Goal: Transaction & Acquisition: Purchase product/service

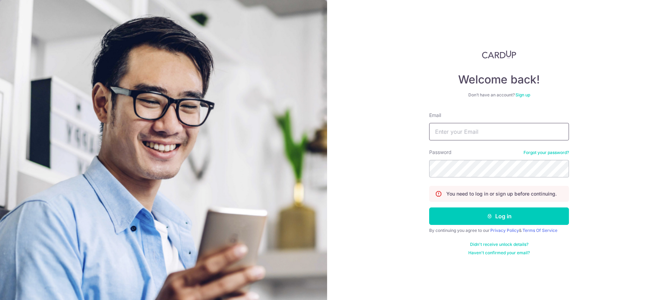
click at [505, 131] on input "Email" at bounding box center [499, 131] width 140 height 17
type input "jonathan.auyong@gmail.com"
click at [429, 208] on button "Log in" at bounding box center [499, 216] width 140 height 17
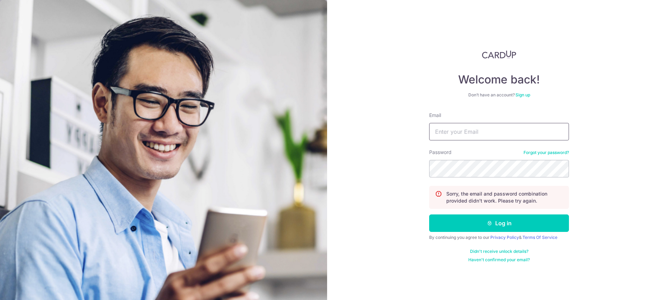
click at [493, 129] on input "Email" at bounding box center [499, 131] width 140 height 17
type input "jonathan.auyong@gmail.com"
click at [429, 215] on button "Log in" at bounding box center [499, 223] width 140 height 17
click at [483, 130] on input "Email" at bounding box center [499, 131] width 140 height 17
type input "jonathan.auyong@gmail.com"
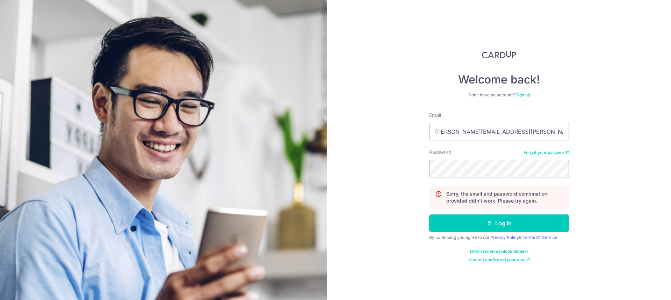
click at [534, 154] on link "Forgot your password?" at bounding box center [545, 153] width 45 height 6
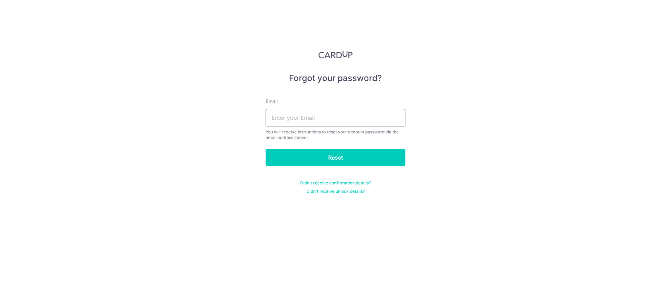
click at [344, 113] on input "text" at bounding box center [336, 117] width 140 height 17
type input "[PERSON_NAME][EMAIL_ADDRESS][PERSON_NAME][DOMAIN_NAME]"
click at [333, 153] on input "Reset" at bounding box center [336, 157] width 140 height 17
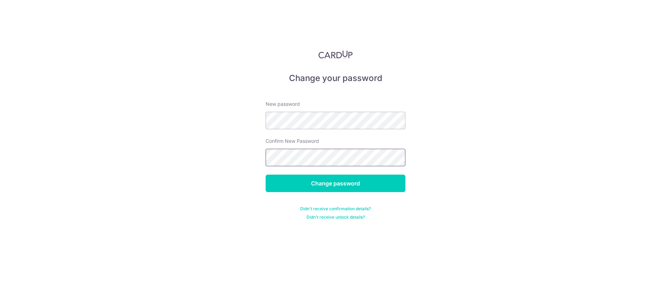
click at [266, 175] on input "Change password" at bounding box center [336, 183] width 140 height 17
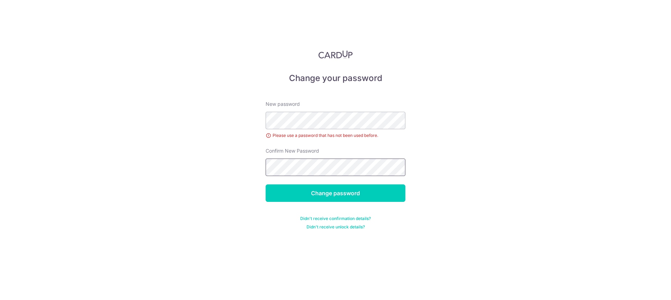
click at [266, 184] on input "Change password" at bounding box center [336, 192] width 140 height 17
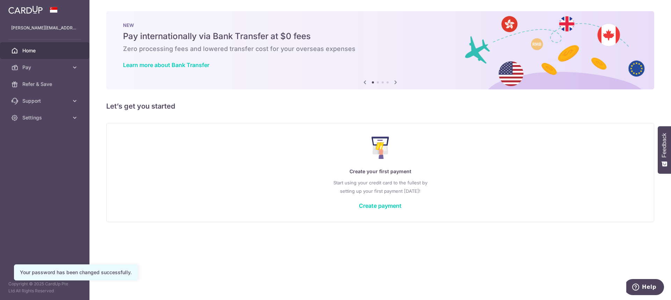
click at [382, 203] on link "Create payment" at bounding box center [380, 205] width 43 height 7
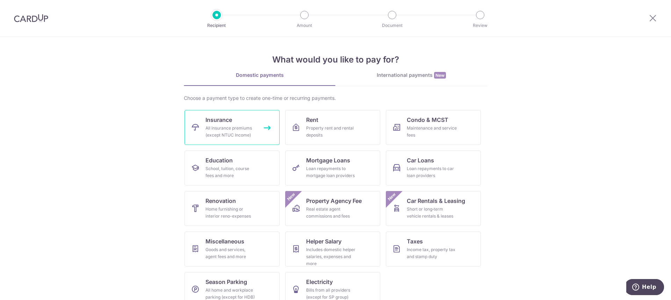
click at [240, 129] on div "All insurance premiums (except NTUC Income)" at bounding box center [230, 132] width 50 height 14
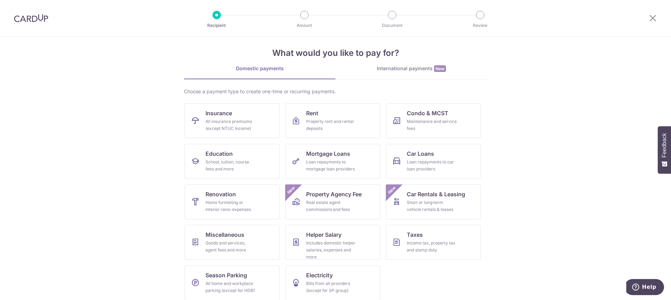
scroll to position [13, 0]
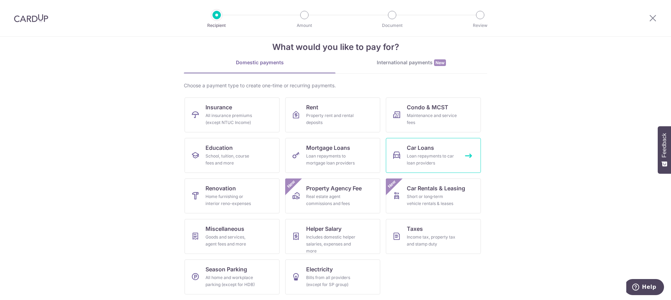
click at [424, 161] on div "Loan repayments to car loan providers" at bounding box center [432, 160] width 50 height 14
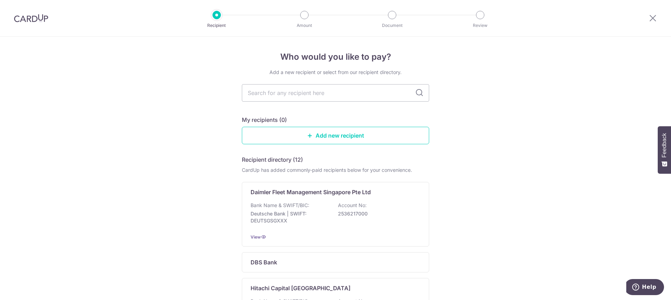
click at [290, 93] on input "text" at bounding box center [335, 92] width 187 height 17
type input "ocbc"
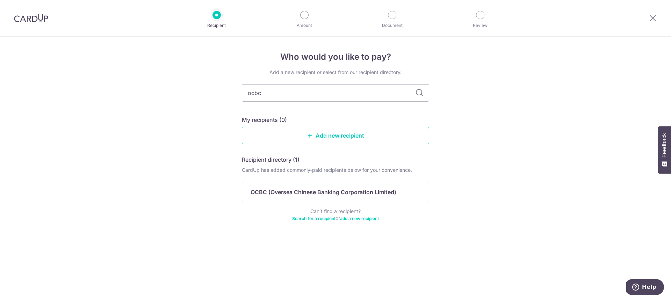
click at [365, 196] on p "OCBC (Oversea Chinese Banking Corporation Limited)" at bounding box center [324, 192] width 146 height 8
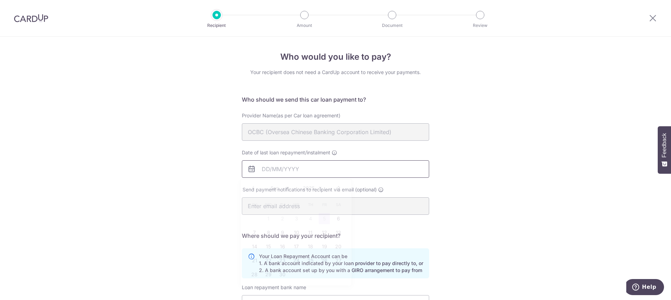
click at [333, 169] on input "Date of last loan repayment/instalment" at bounding box center [335, 168] width 187 height 17
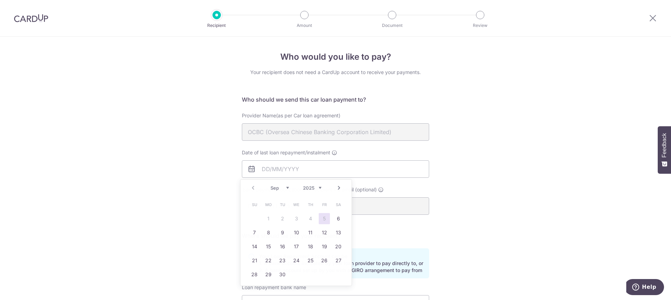
click at [480, 155] on div "Who would you like to pay? Your recipient does not need a CardUp account to rec…" at bounding box center [335, 229] width 671 height 384
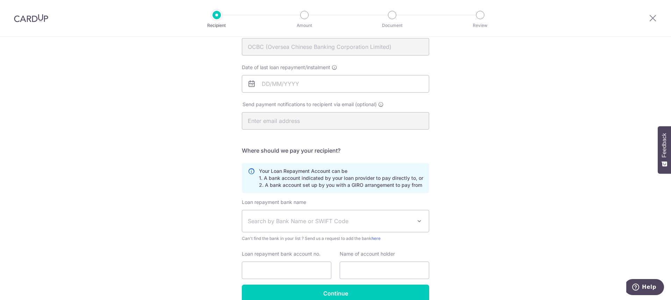
scroll to position [15, 0]
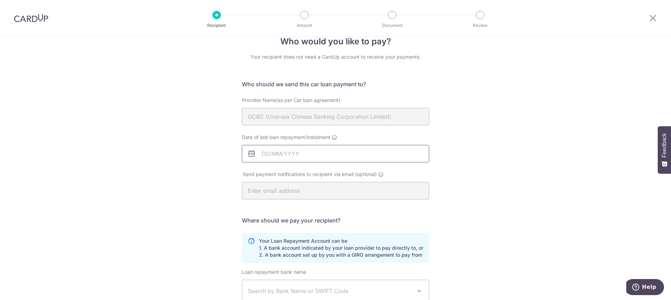
click at [307, 151] on input "Date of last loan repayment/instalment" at bounding box center [335, 153] width 187 height 17
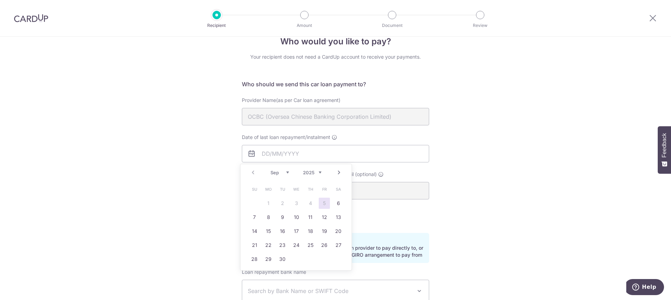
click at [278, 171] on select "Sep Oct Nov Dec" at bounding box center [279, 173] width 19 height 6
click at [282, 172] on select "Sep Oct Nov Dec" at bounding box center [279, 173] width 19 height 6
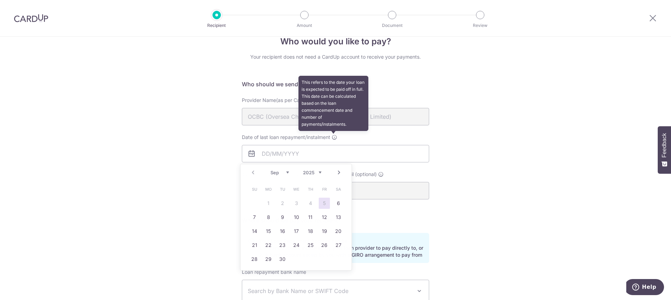
click at [336, 138] on icon at bounding box center [335, 138] width 6 height 6
click at [336, 145] on input "Date of last loan repayment/instalment This refers to the date your loan is exp…" at bounding box center [335, 153] width 187 height 17
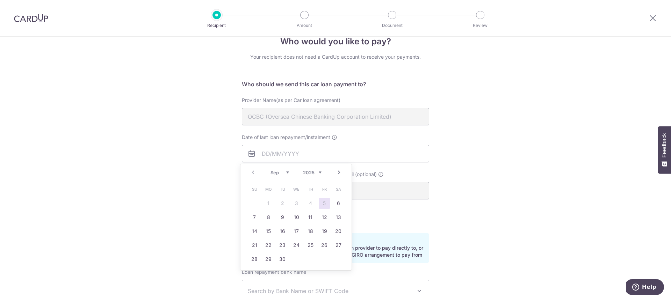
click at [311, 171] on select "2025 2026 2027 2028 2029 2030 2031 2032 2033 2034 2035" at bounding box center [312, 173] width 19 height 6
click at [279, 174] on select "Jan Feb Mar Apr May Jun Jul Aug Sep Oct Nov Dec" at bounding box center [279, 173] width 19 height 6
click at [323, 217] on link "7" at bounding box center [324, 217] width 11 height 11
type input "07/03/2031"
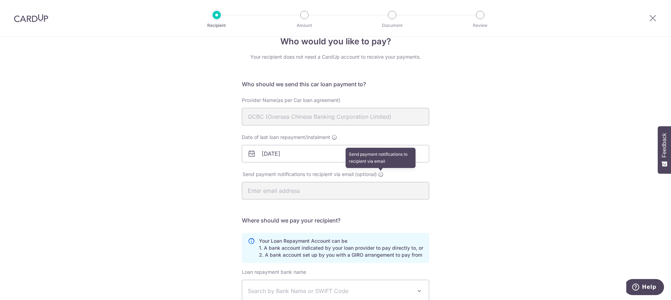
click at [379, 173] on icon at bounding box center [381, 175] width 6 height 6
click at [513, 168] on div "Who would you like to pay? Your recipient does not need a CardUp account to rec…" at bounding box center [335, 213] width 671 height 384
click at [308, 151] on input "07/03/2031" at bounding box center [335, 153] width 187 height 17
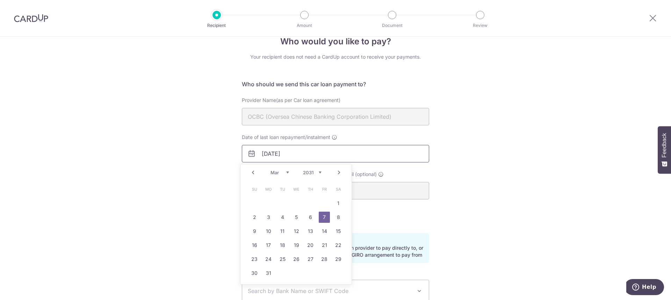
click at [308, 151] on input "07/03/2031" at bounding box center [335, 153] width 187 height 17
click at [497, 154] on div "Who would you like to pay? Your recipient does not need a CardUp account to rec…" at bounding box center [335, 213] width 671 height 384
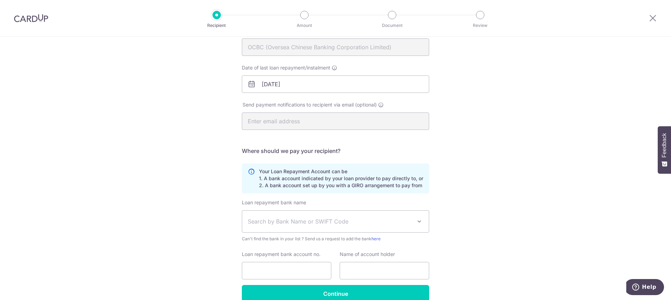
scroll to position [85, 0]
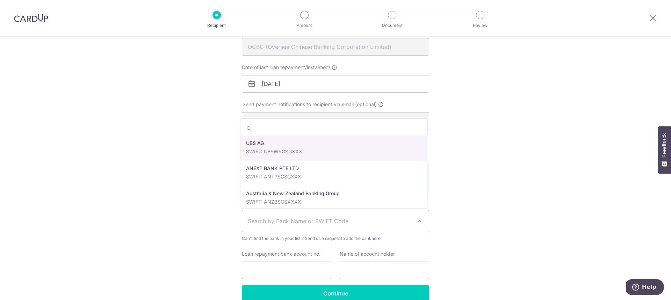
click at [329, 219] on span "Search by Bank Name or SWIFT Code" at bounding box center [330, 221] width 164 height 8
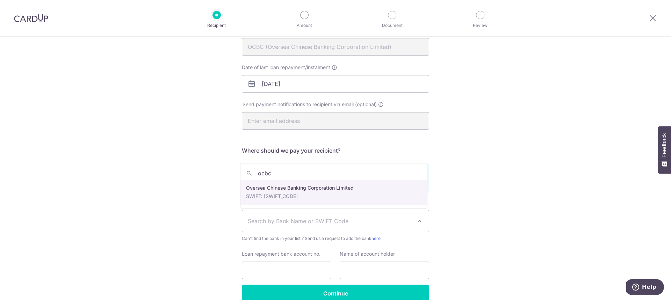
type input "ocbc"
select select "12"
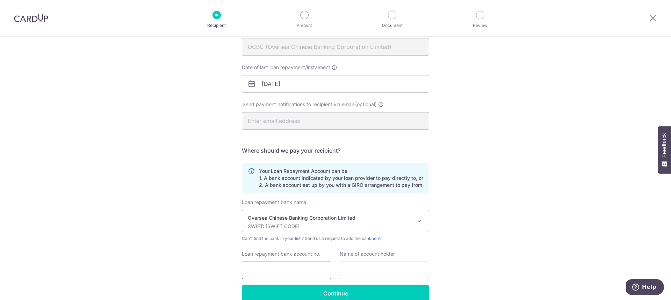
click at [278, 268] on input "Loan repayment bank account no." at bounding box center [286, 270] width 89 height 17
drag, startPoint x: 376, startPoint y: 271, endPoint x: 390, endPoint y: 268, distance: 14.7
click at [376, 271] on input "text" at bounding box center [384, 270] width 89 height 17
drag, startPoint x: 307, startPoint y: 270, endPoint x: 222, endPoint y: 259, distance: 85.3
click at [222, 259] on div "Who would you like to pay? Your recipient does not need a CardUp account to rec…" at bounding box center [335, 143] width 671 height 384
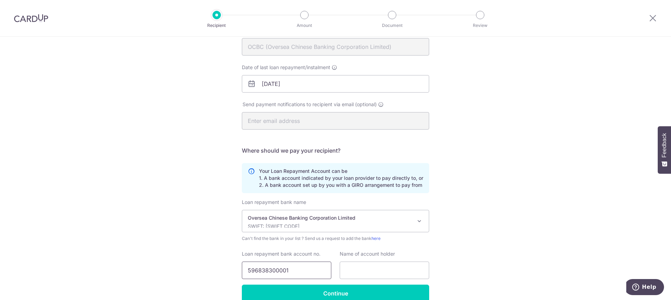
type input "596838300001"
click at [346, 274] on input "text" at bounding box center [384, 270] width 89 height 17
type input "A"
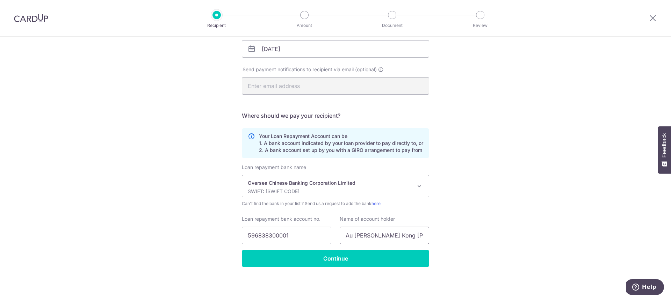
type input "Au Yong Kok Kong Jonathan"
click at [334, 261] on input "Continue" at bounding box center [335, 258] width 187 height 17
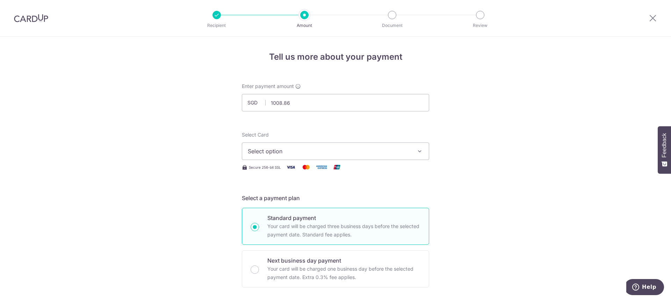
type input "1,008.86"
click at [317, 153] on span "Select option" at bounding box center [329, 151] width 163 height 8
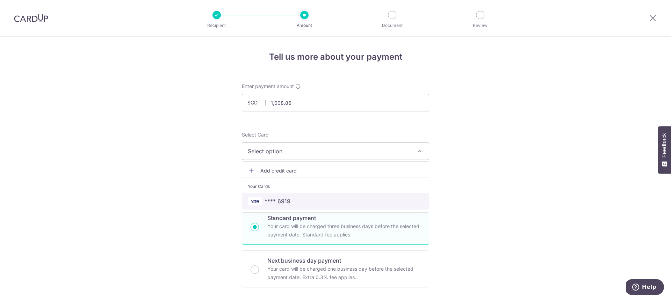
click at [295, 202] on span "**** 6919" at bounding box center [335, 201] width 175 height 8
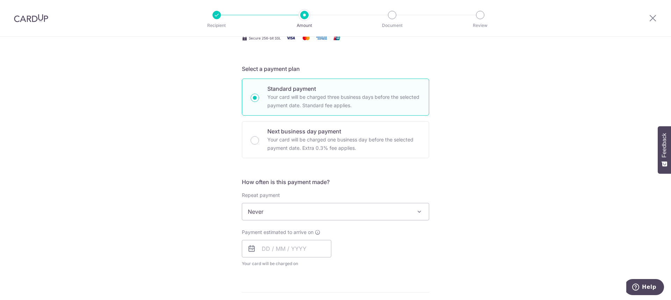
scroll to position [140, 0]
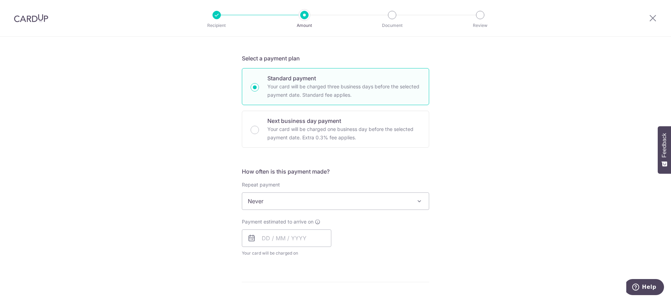
click at [355, 201] on span "Never" at bounding box center [335, 201] width 187 height 17
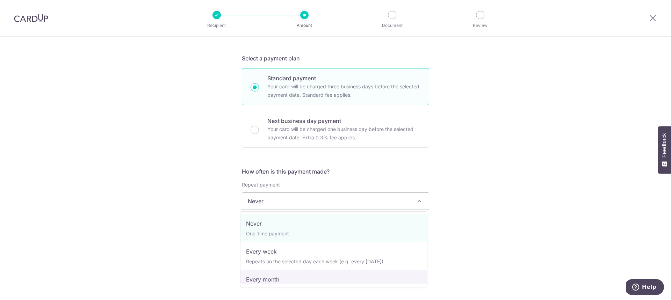
select select "3"
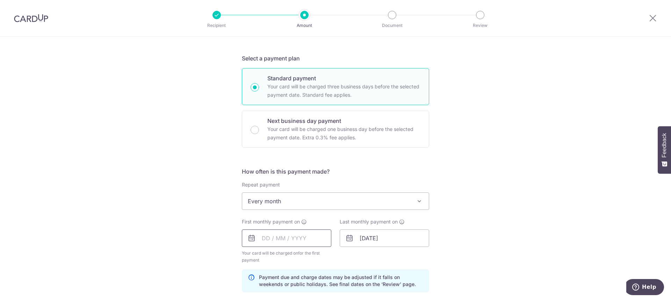
click at [262, 238] on input "text" at bounding box center [286, 238] width 89 height 17
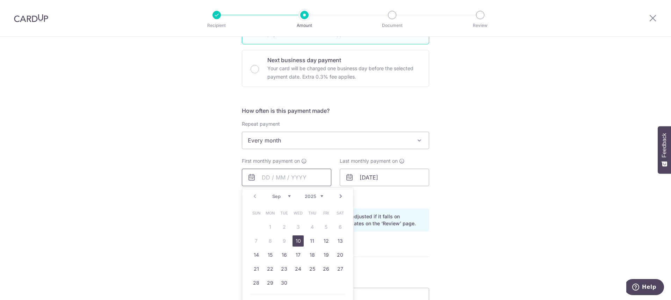
scroll to position [210, 0]
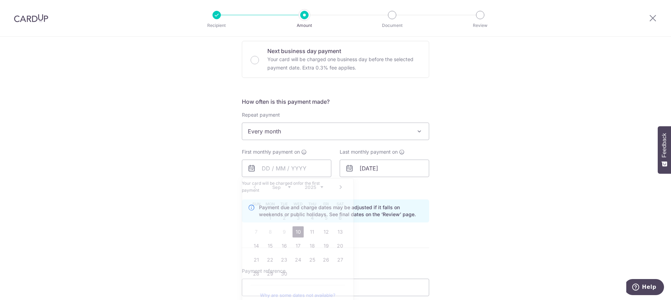
click at [193, 211] on div "Tell us more about your payment Enter payment amount SGD 1,008.86 1008.86 Recip…" at bounding box center [335, 161] width 671 height 668
click at [260, 169] on input "text" at bounding box center [286, 168] width 89 height 17
click at [342, 189] on link "Next" at bounding box center [340, 187] width 8 height 8
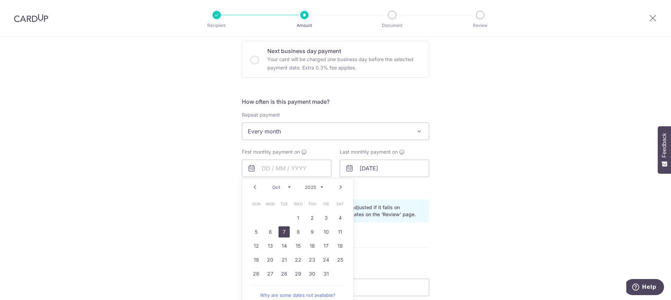
click at [281, 228] on link "7" at bounding box center [283, 231] width 11 height 11
type input "[DATE]"
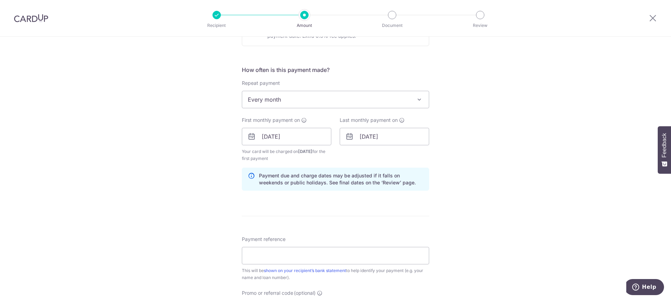
scroll to position [314, 0]
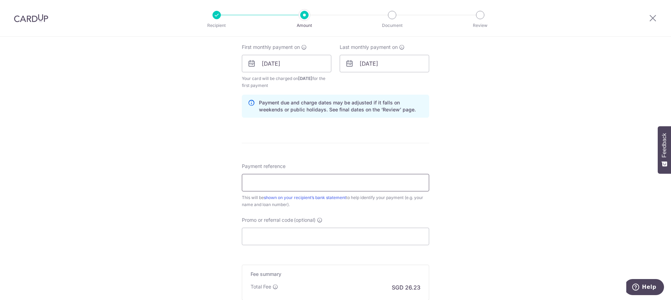
click at [383, 186] on input "Payment reference" at bounding box center [335, 182] width 187 height 17
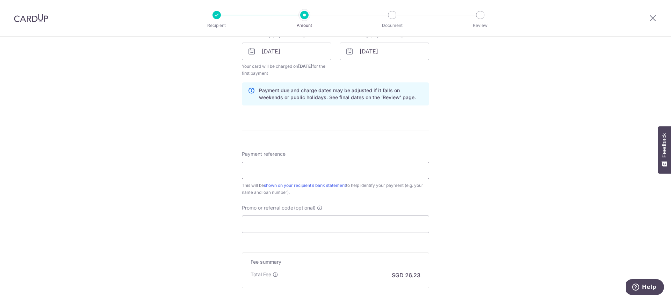
scroll to position [384, 0]
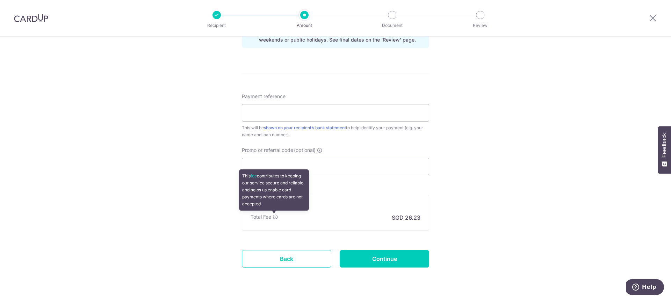
click at [275, 215] on icon at bounding box center [276, 217] width 6 height 6
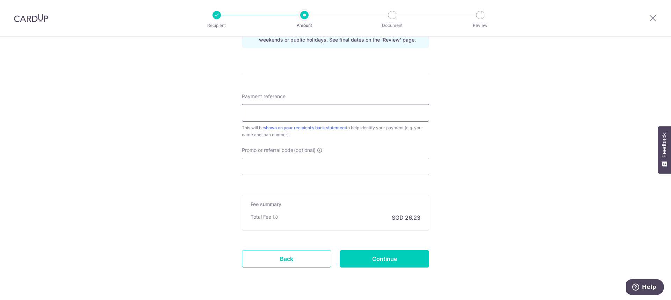
click at [350, 107] on input "Payment reference" at bounding box center [335, 112] width 187 height 17
type input "[PERSON_NAME] [CREDIT_CARD_NUMBER]"
drag, startPoint x: 334, startPoint y: 128, endPoint x: 343, endPoint y: 131, distance: 9.4
click at [343, 131] on div "This will be shown on your recipient’s bank statement to help identify your pay…" at bounding box center [335, 131] width 187 height 14
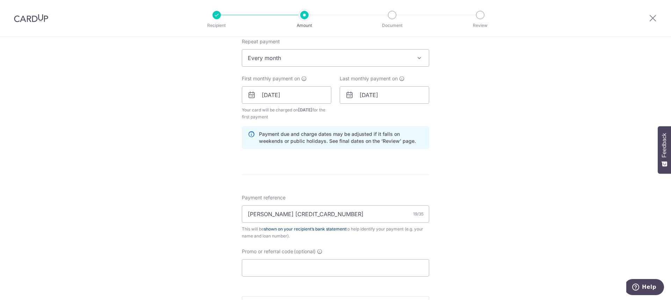
scroll to position [280, 0]
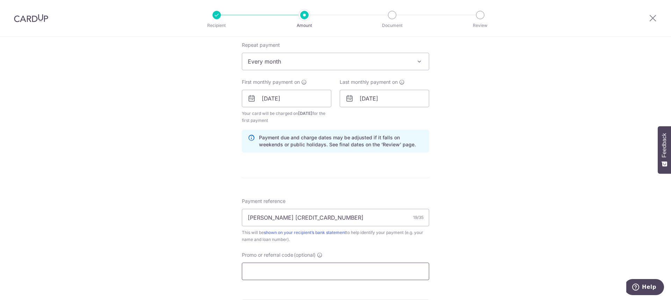
click at [324, 270] on input "Promo or referral code (optional)" at bounding box center [335, 271] width 187 height 17
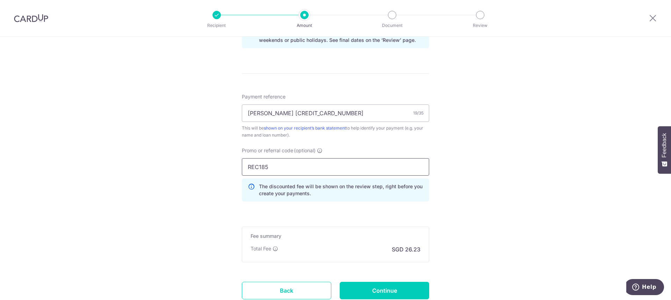
scroll to position [384, 0]
type input "REC185"
click at [498, 219] on div "Tell us more about your payment Enter payment amount SGD 1,008.86 1008.86 Recip…" at bounding box center [335, 1] width 671 height 699
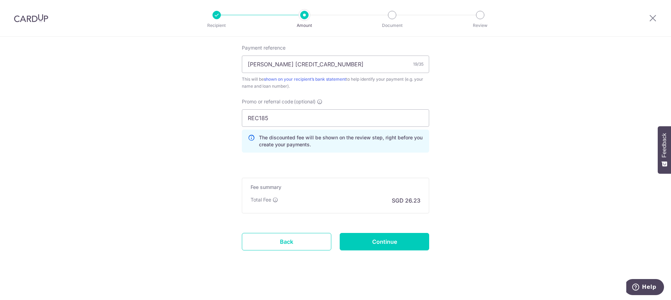
scroll to position [436, 0]
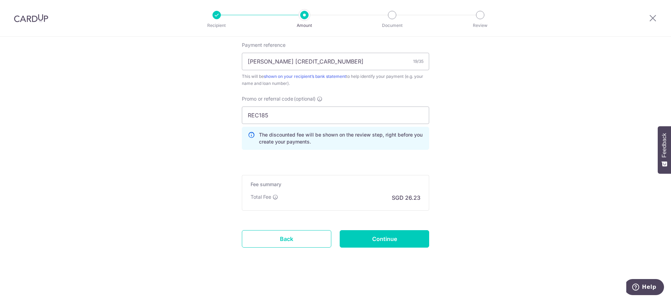
click at [371, 200] on div "Total Fee SGD 26.23" at bounding box center [336, 198] width 170 height 8
click at [365, 242] on input "Continue" at bounding box center [384, 238] width 89 height 17
type input "Create Schedule"
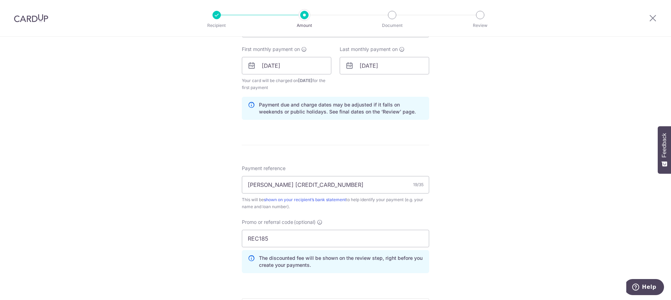
scroll to position [296, 0]
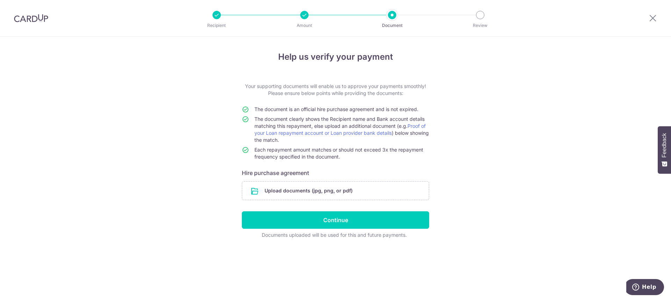
click at [350, 189] on input "file" at bounding box center [335, 191] width 187 height 18
click at [318, 192] on input "file" at bounding box center [335, 191] width 187 height 18
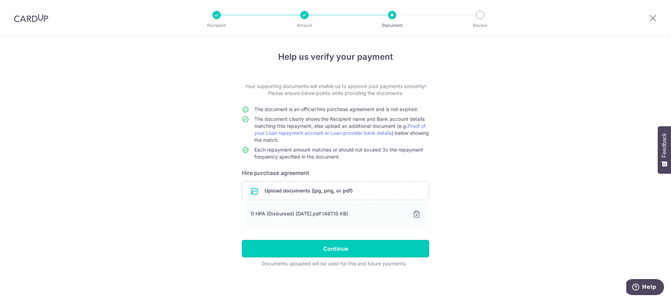
click at [343, 251] on input "Continue" at bounding box center [335, 248] width 187 height 17
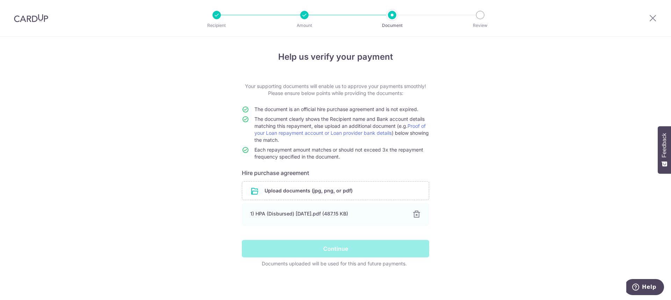
click at [342, 247] on div "Continue" at bounding box center [336, 248] width 196 height 17
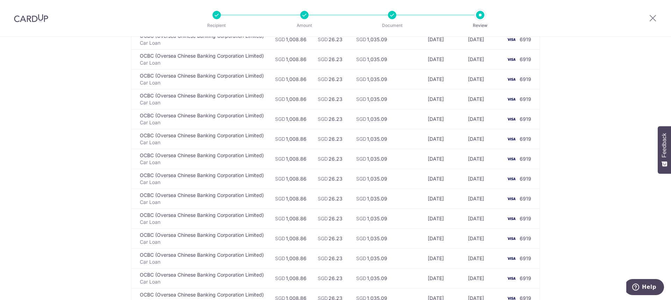
scroll to position [1247, 0]
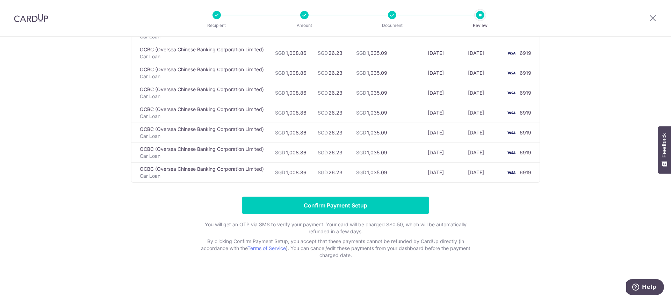
click at [355, 199] on input "Confirm Payment Setup" at bounding box center [335, 205] width 187 height 17
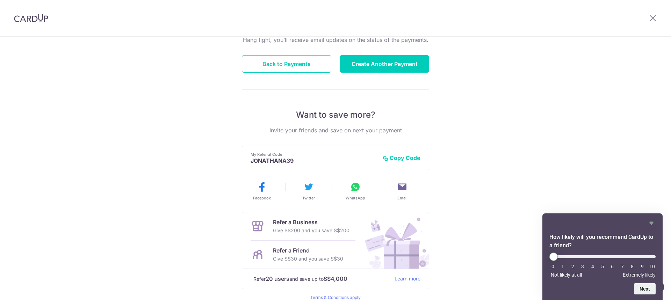
scroll to position [40, 0]
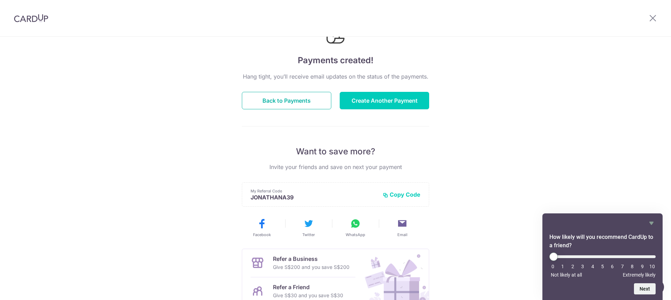
click at [303, 102] on button "Back to Payments" at bounding box center [286, 100] width 89 height 17
